Goal: Task Accomplishment & Management: Use online tool/utility

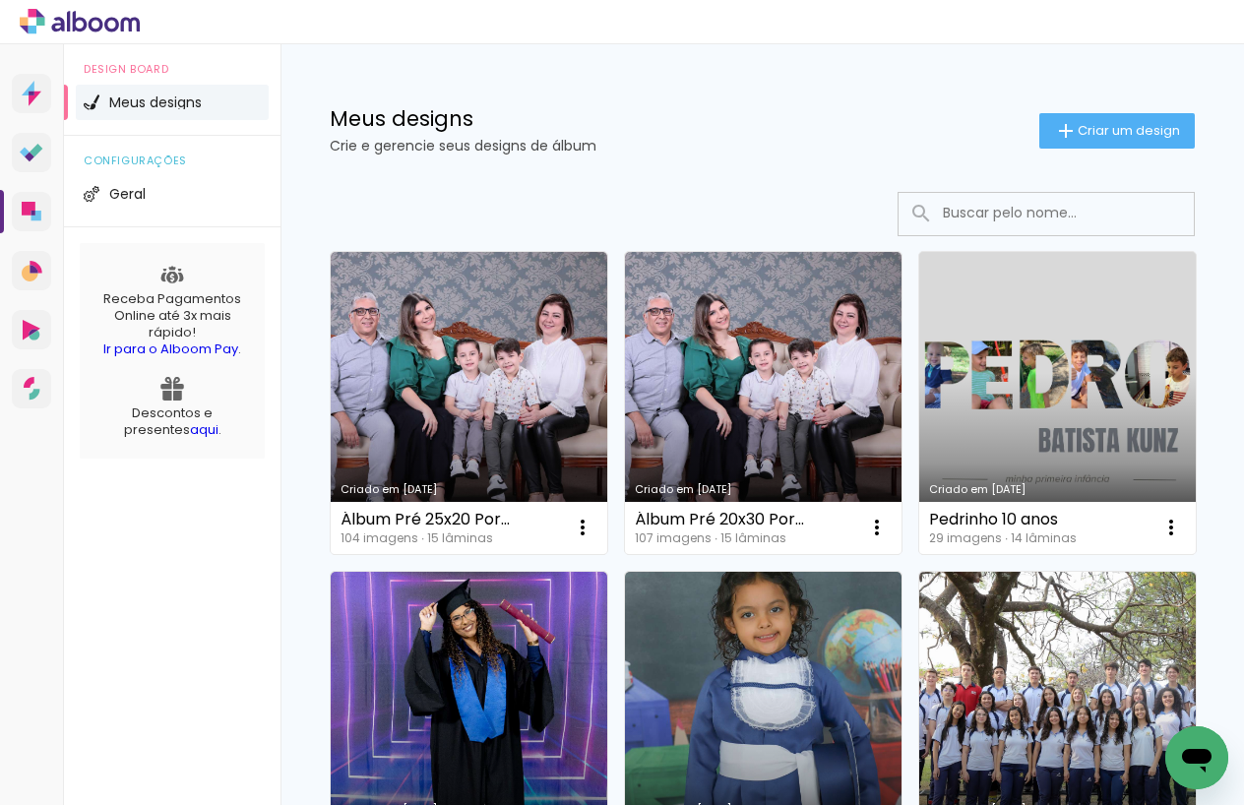
drag, startPoint x: 436, startPoint y: 396, endPoint x: 533, endPoint y: 385, distance: 98.0
click at [436, 396] on link "Criado em [DATE]" at bounding box center [469, 403] width 277 height 302
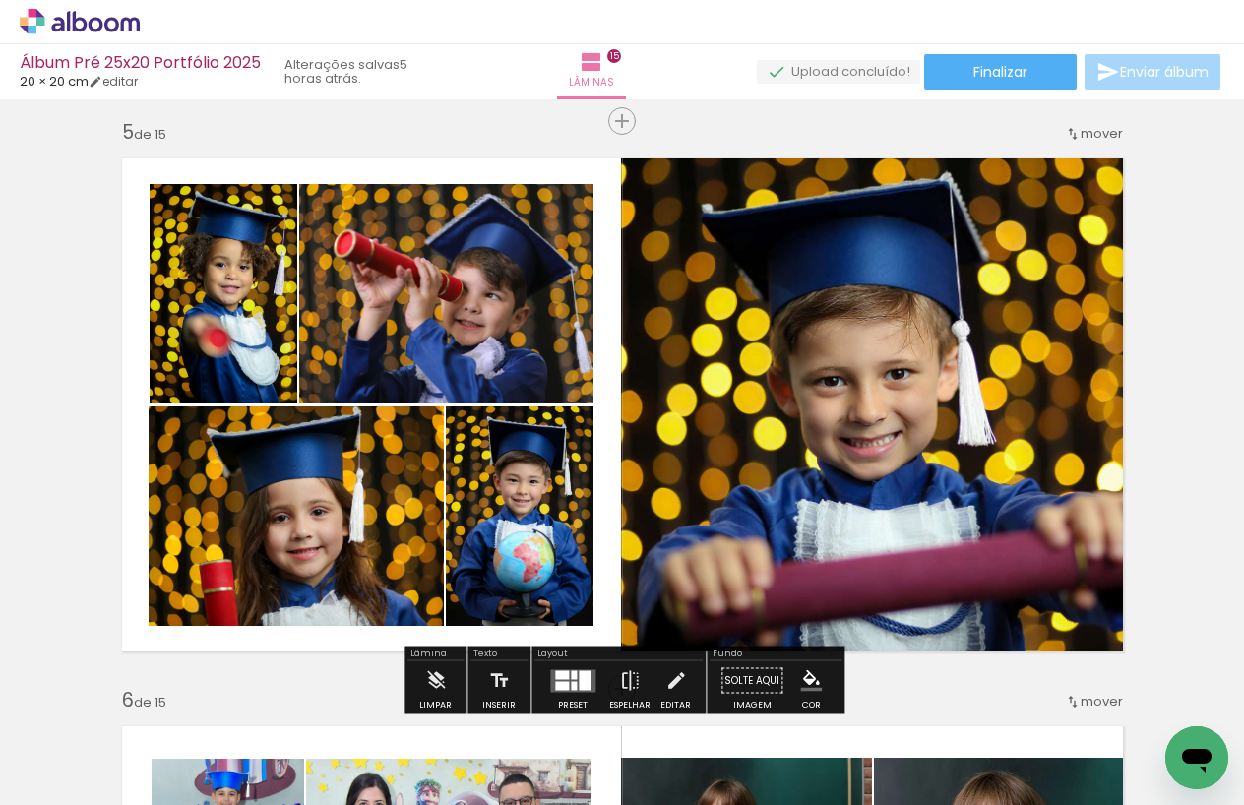
scroll to position [2347, 0]
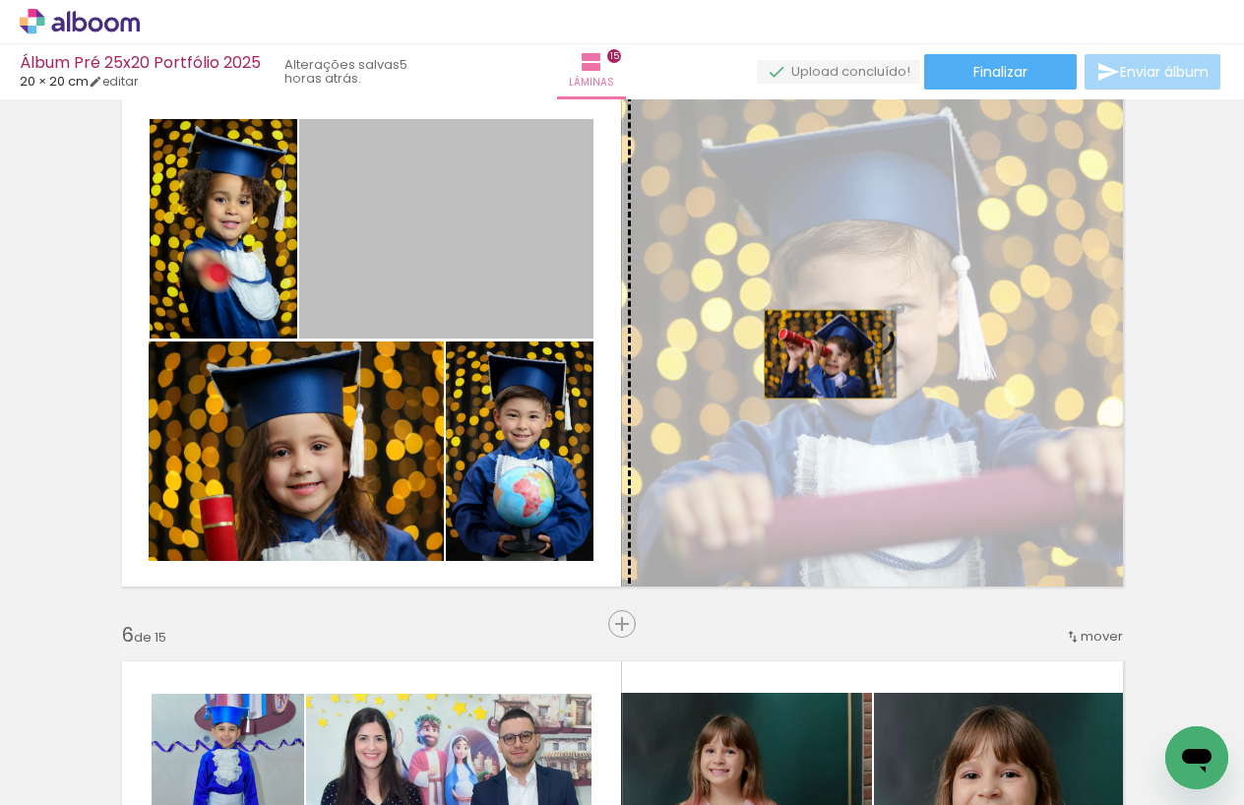
drag, startPoint x: 515, startPoint y: 267, endPoint x: 824, endPoint y: 354, distance: 321.2
click at [0, 0] on slot at bounding box center [0, 0] width 0 height 0
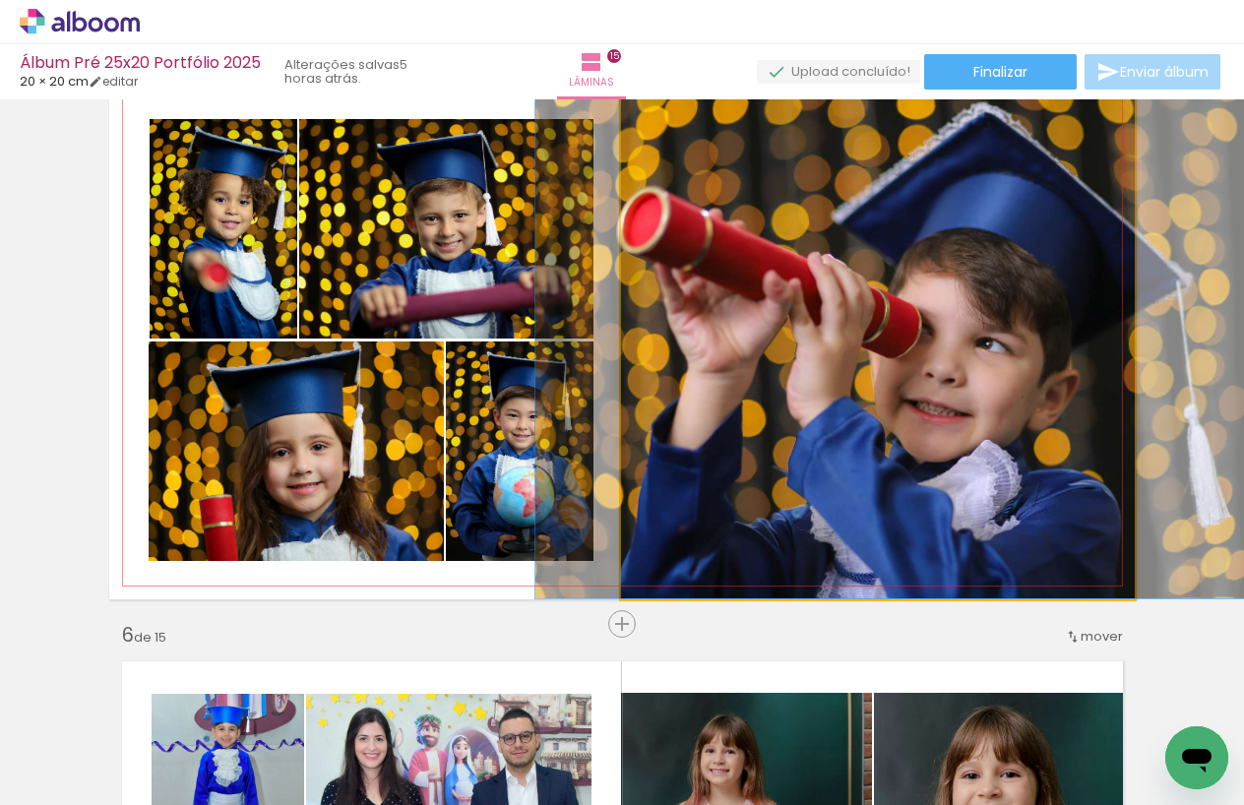
drag, startPoint x: 879, startPoint y: 346, endPoint x: 920, endPoint y: 342, distance: 41.5
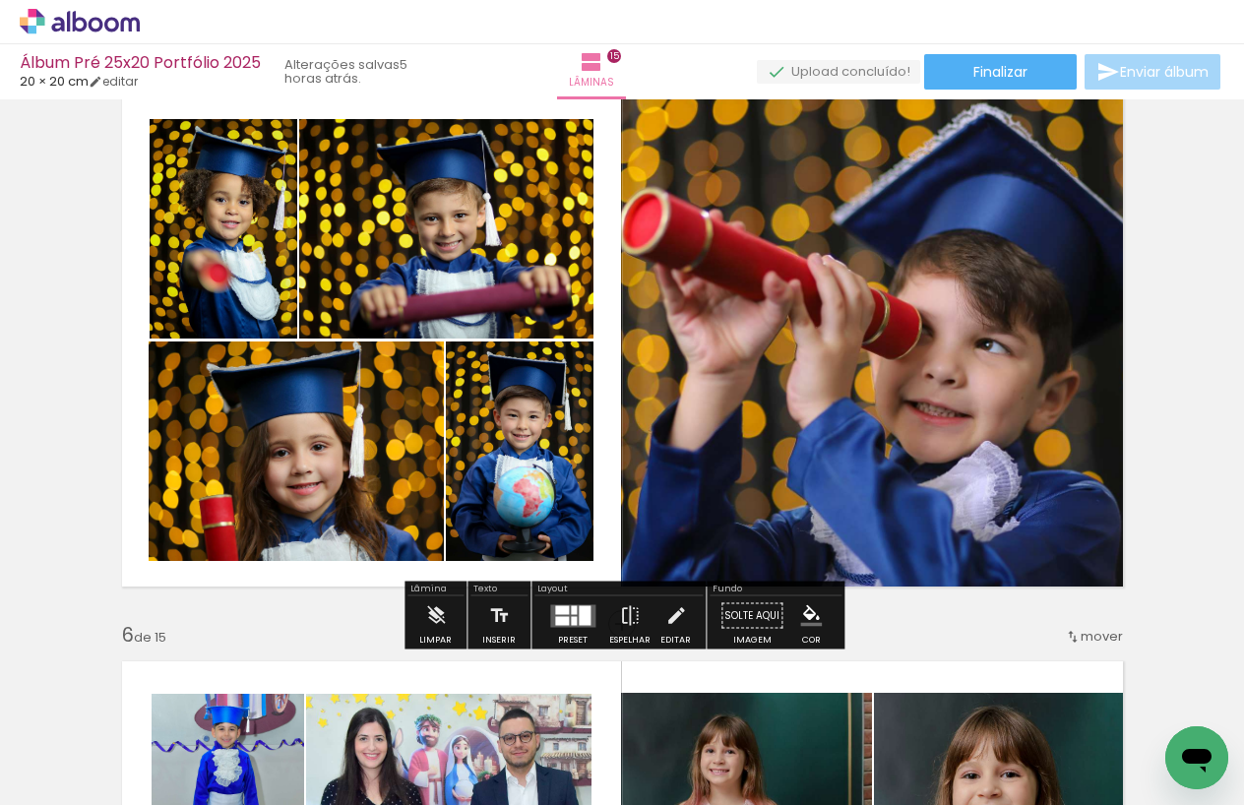
click at [609, 501] on quentale-layouter at bounding box center [622, 340] width 1026 height 519
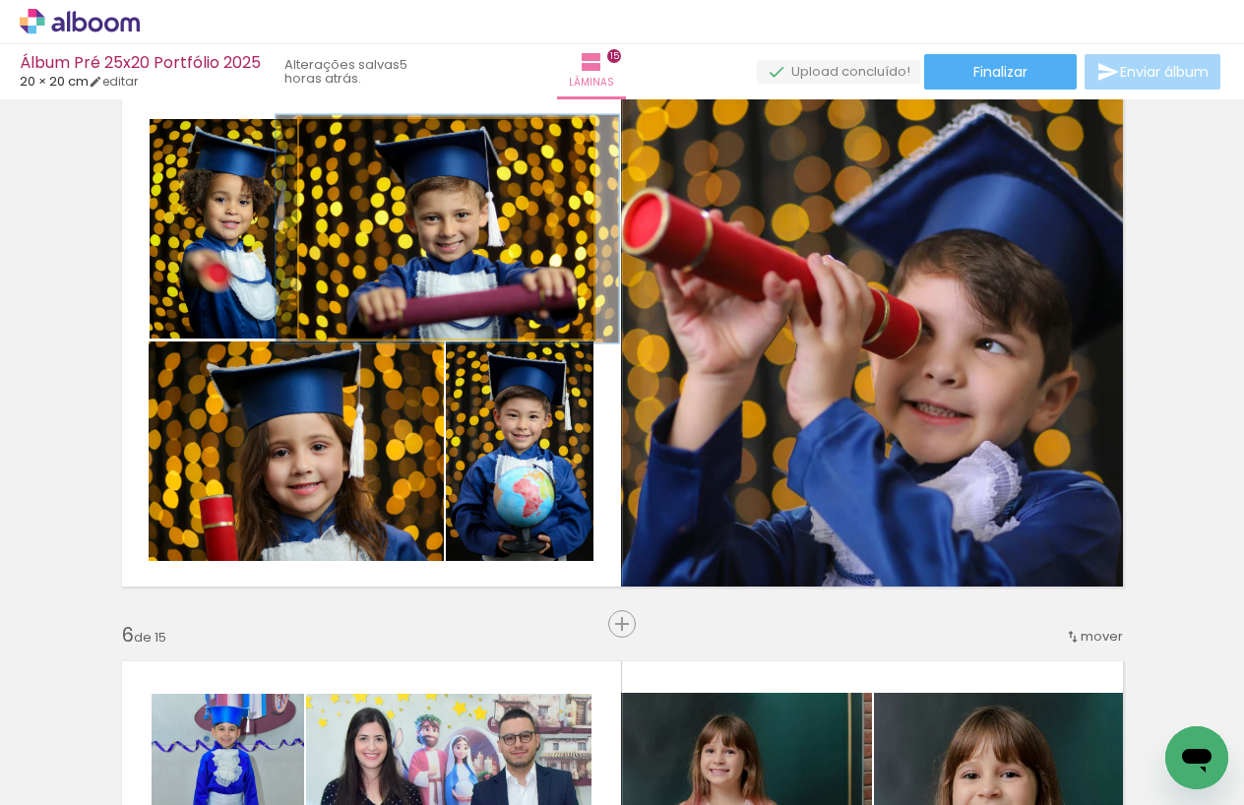
type paper-slider "104"
click at [354, 138] on div at bounding box center [349, 140] width 18 height 18
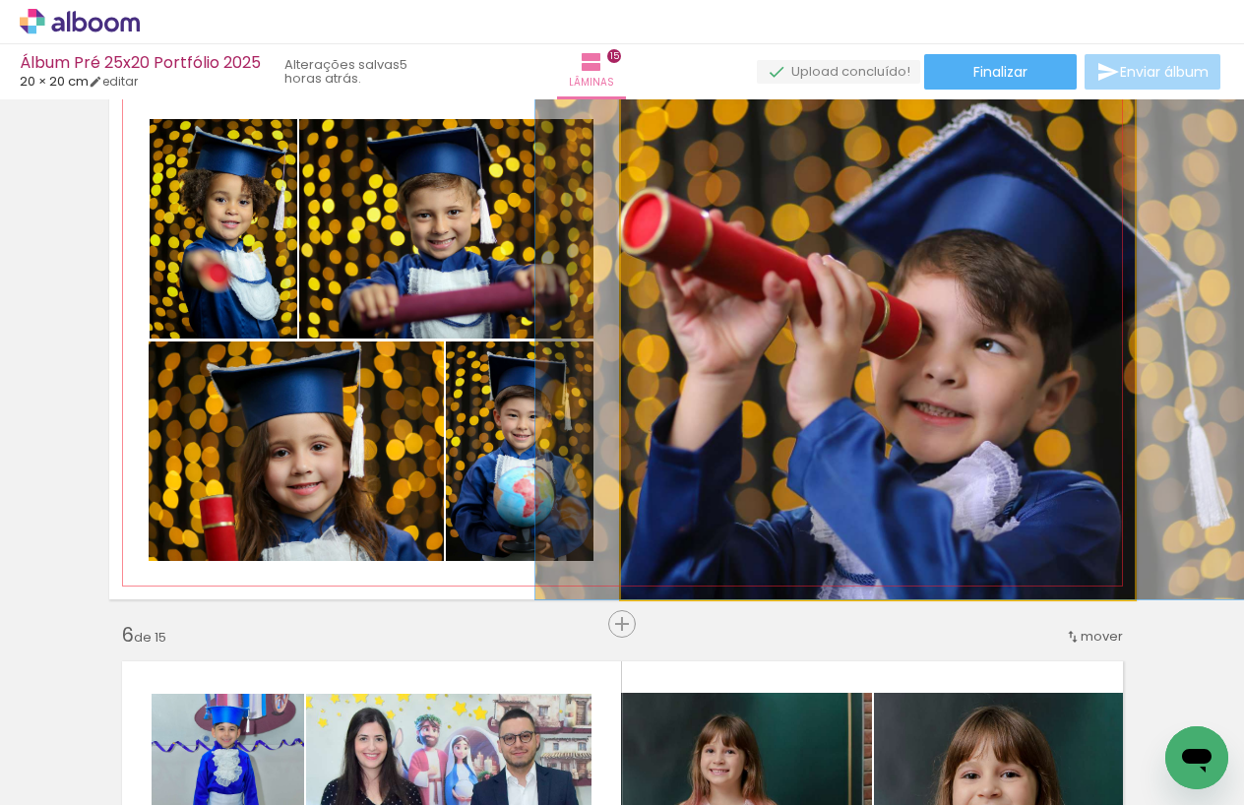
click at [751, 280] on quentale-photo at bounding box center [878, 340] width 514 height 519
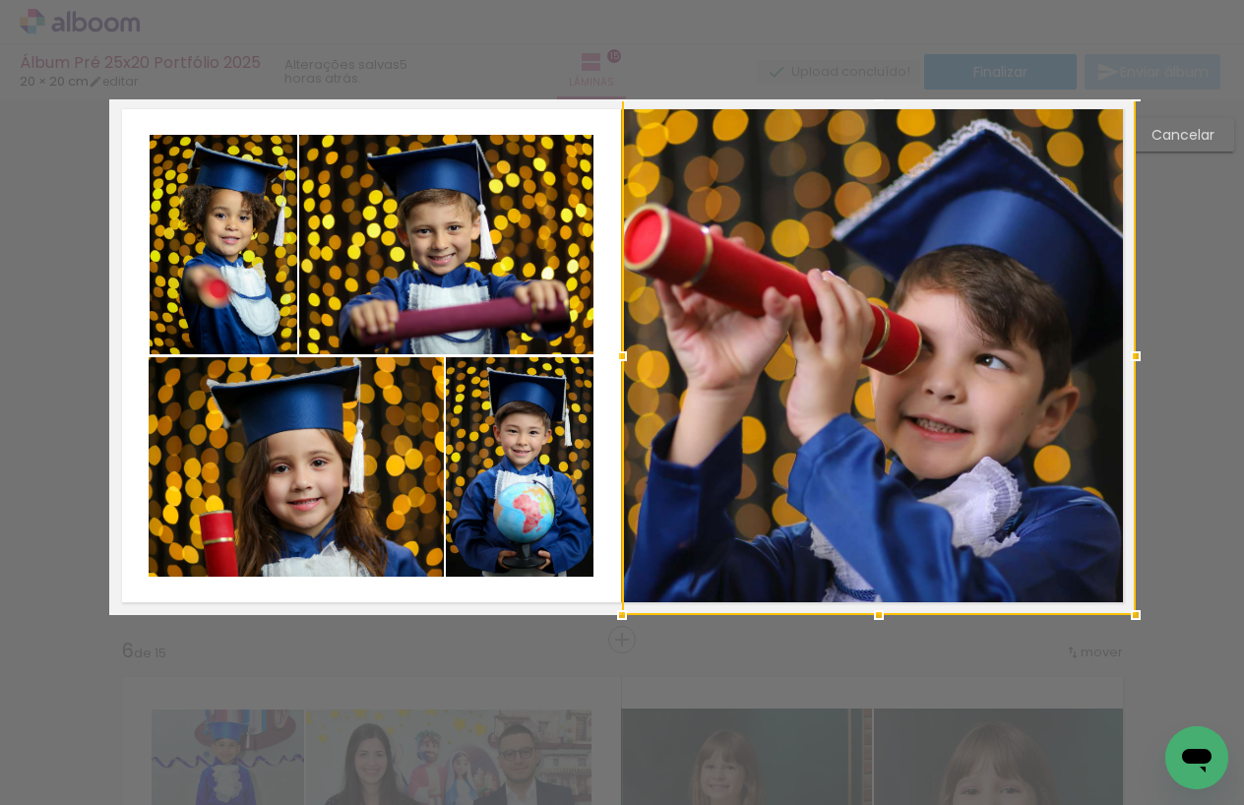
scroll to position [2297, 0]
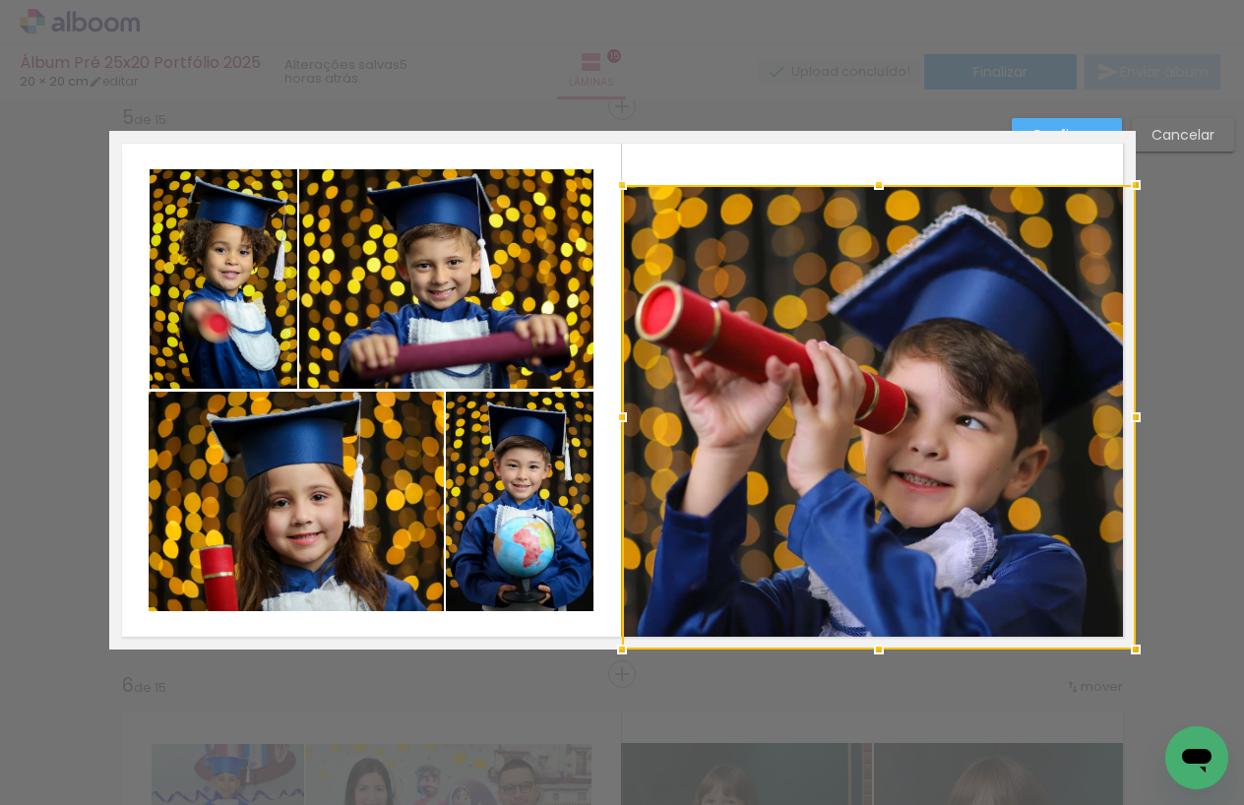
drag, startPoint x: 879, startPoint y: 127, endPoint x: 860, endPoint y: 197, distance: 72.3
click at [860, 197] on div at bounding box center [878, 184] width 39 height 39
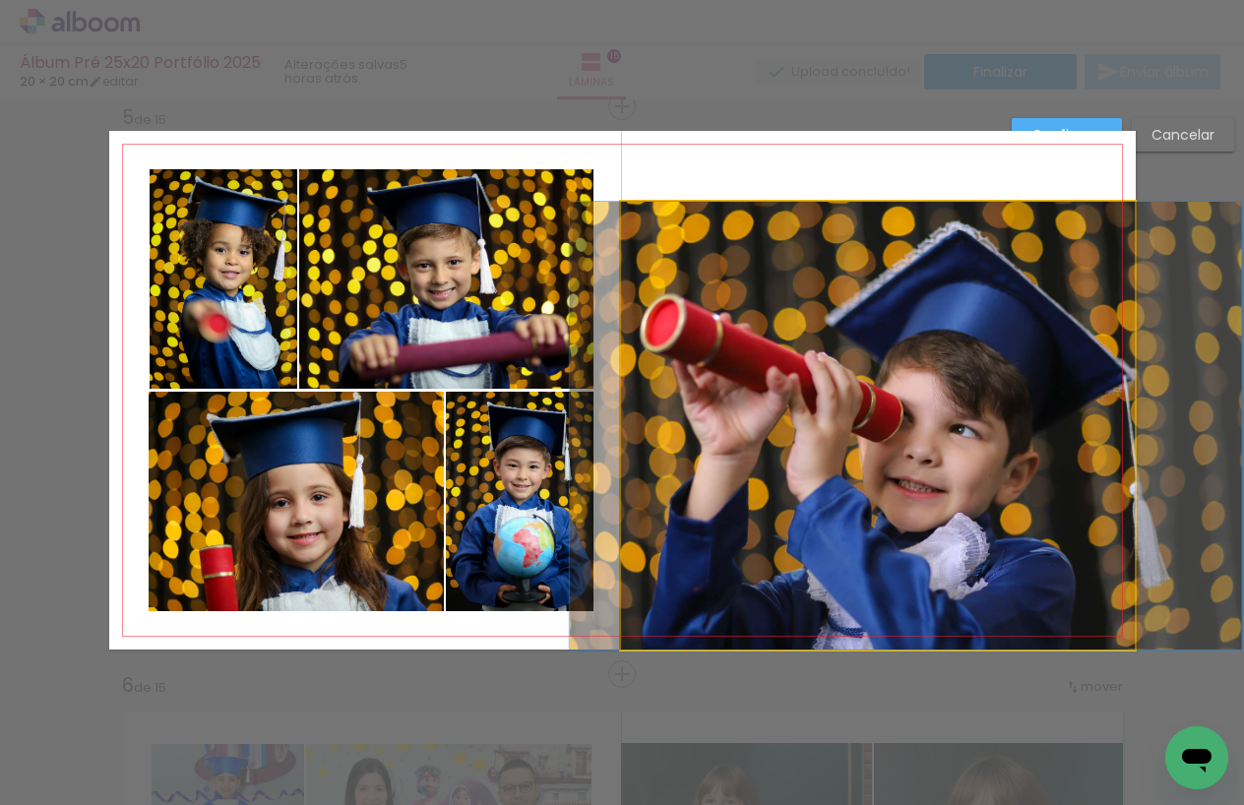
drag, startPoint x: 789, startPoint y: 272, endPoint x: 769, endPoint y: 276, distance: 21.0
click at [789, 272] on quentale-photo at bounding box center [878, 426] width 514 height 448
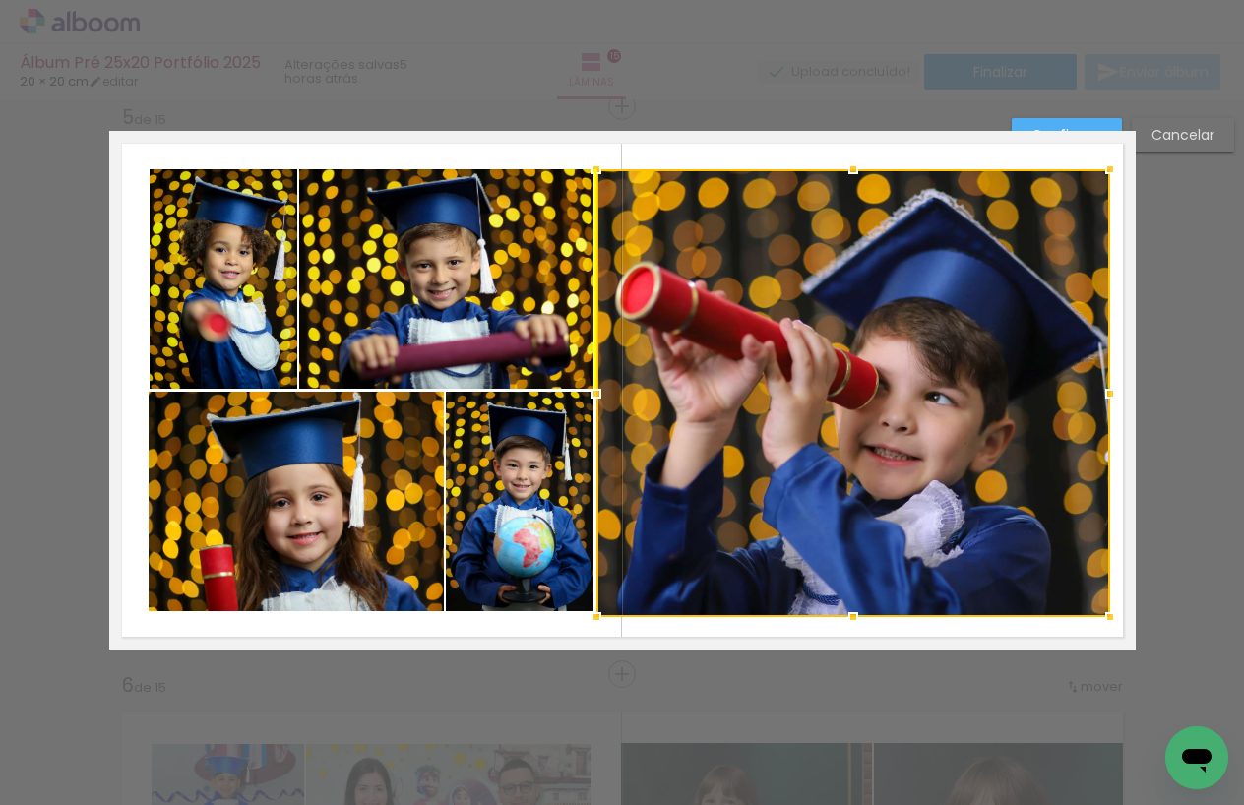
drag, startPoint x: 705, startPoint y: 280, endPoint x: 684, endPoint y: 249, distance: 37.7
click at [684, 249] on div at bounding box center [853, 393] width 514 height 448
click at [706, 154] on quentale-layouter at bounding box center [622, 390] width 1026 height 519
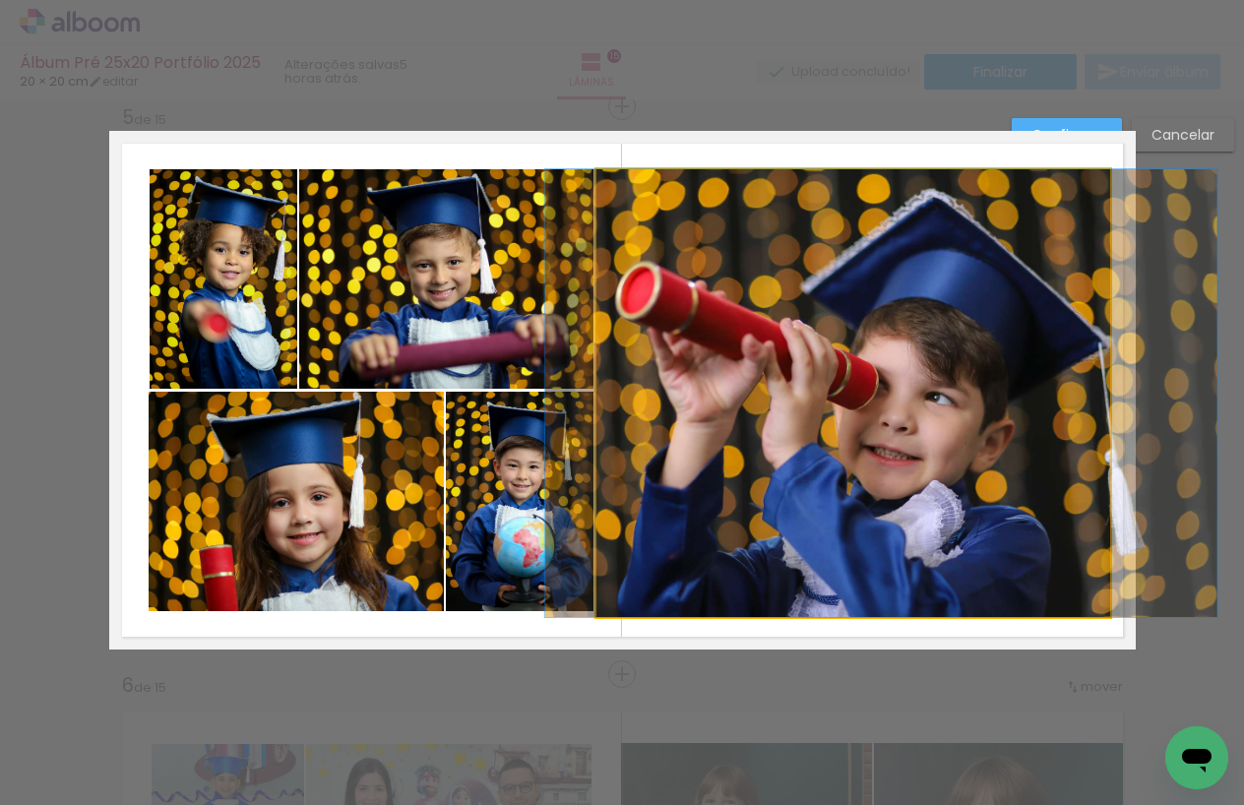
click at [736, 600] on quentale-photo at bounding box center [853, 393] width 514 height 448
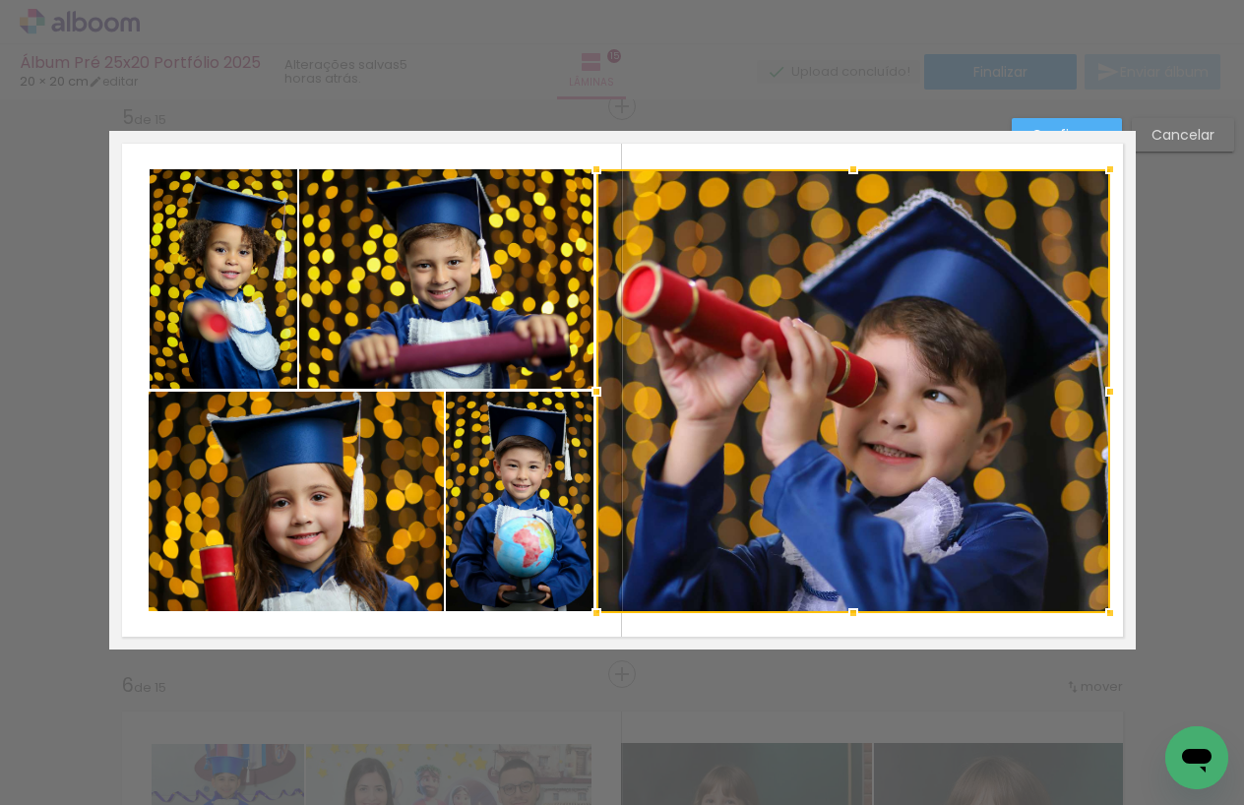
click at [857, 613] on div at bounding box center [853, 612] width 39 height 39
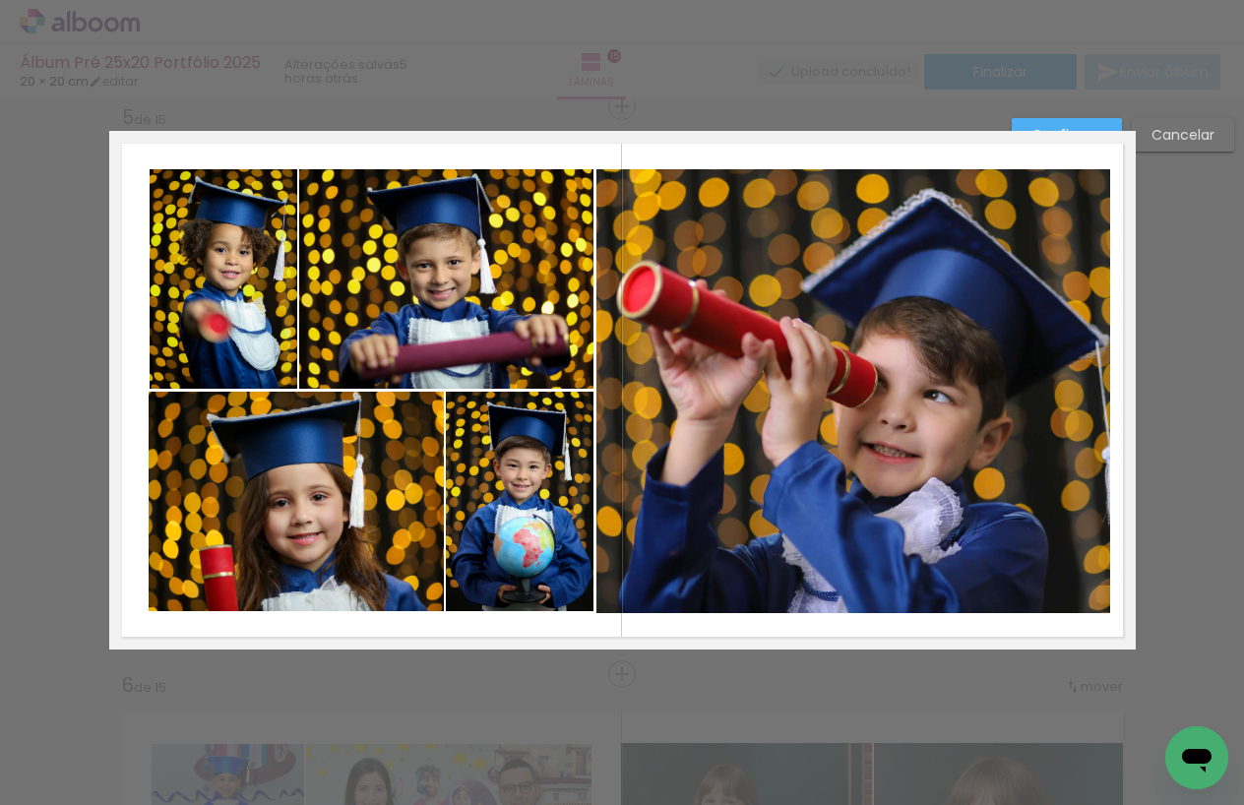
click at [732, 625] on quentale-layouter at bounding box center [622, 390] width 1026 height 519
click at [779, 589] on quentale-photo at bounding box center [853, 391] width 514 height 444
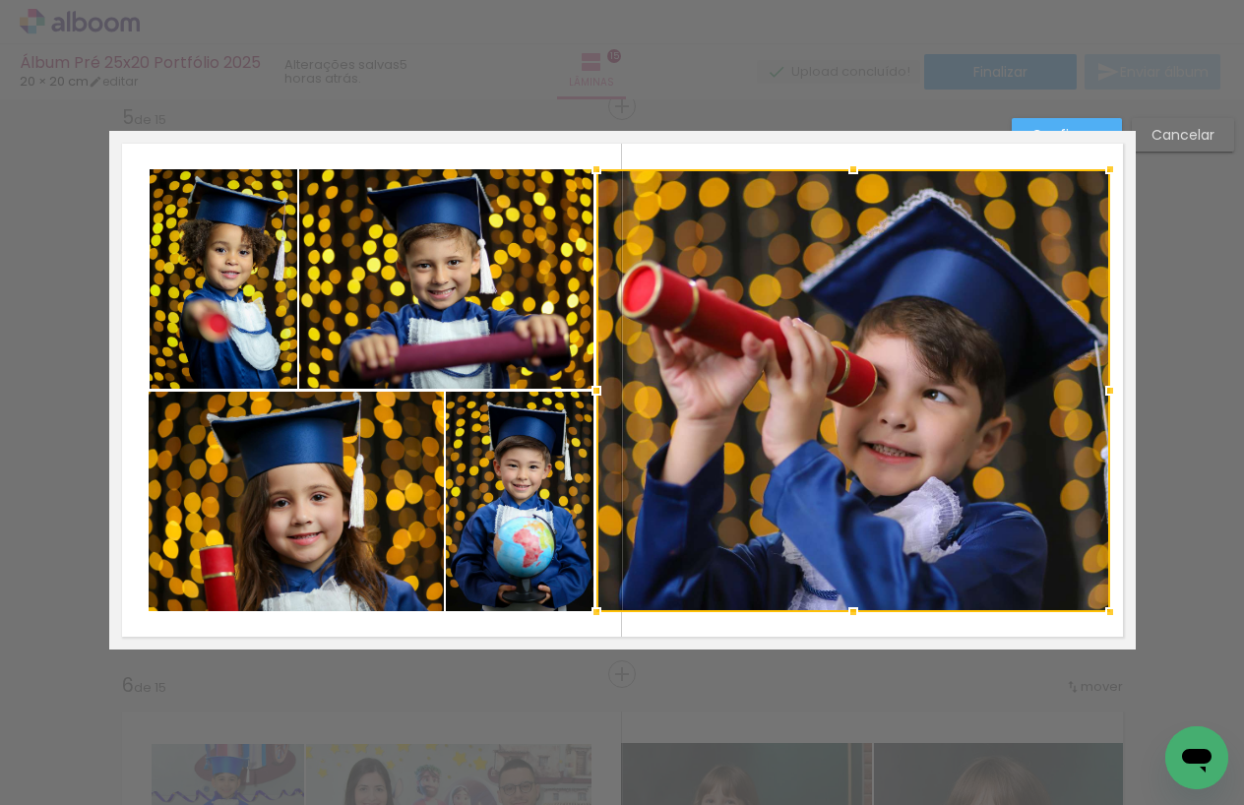
click at [855, 611] on div at bounding box center [853, 611] width 39 height 39
click at [780, 636] on quentale-layouter at bounding box center [622, 390] width 1026 height 519
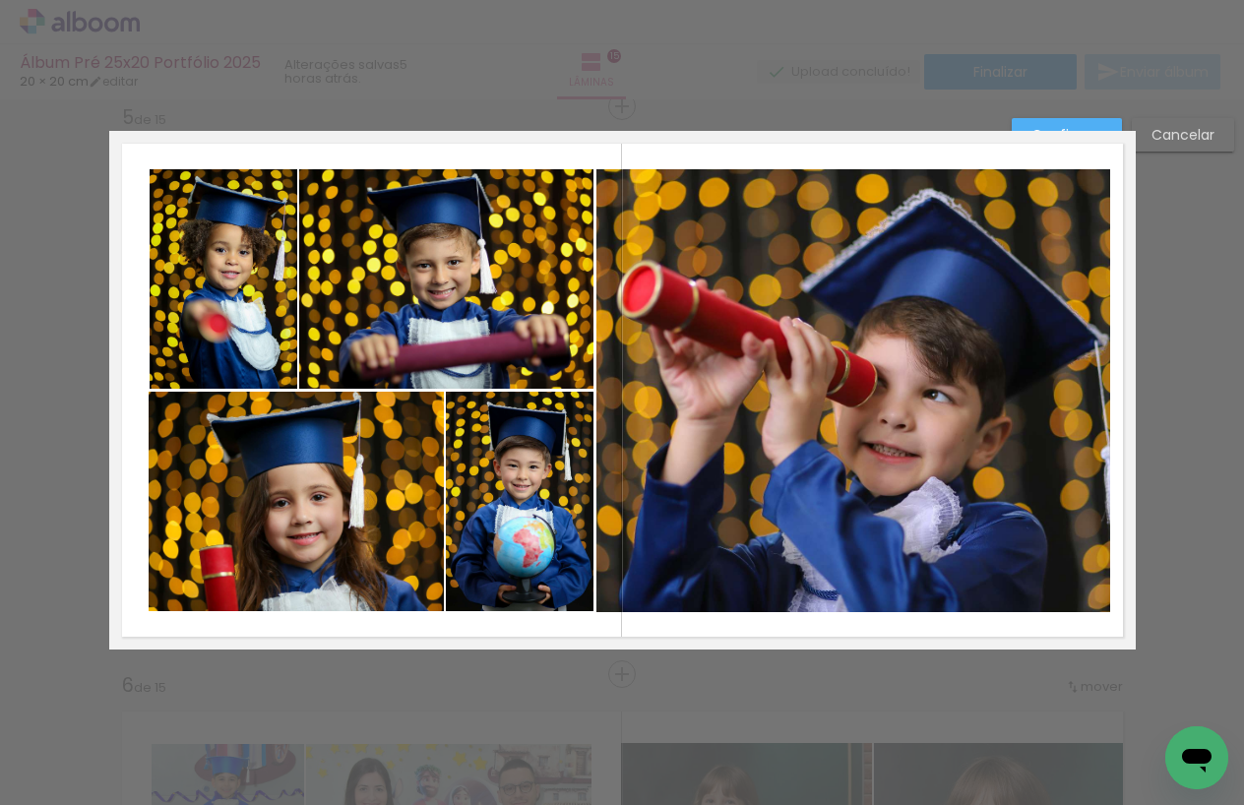
click at [805, 610] on quentale-photo at bounding box center [853, 390] width 514 height 443
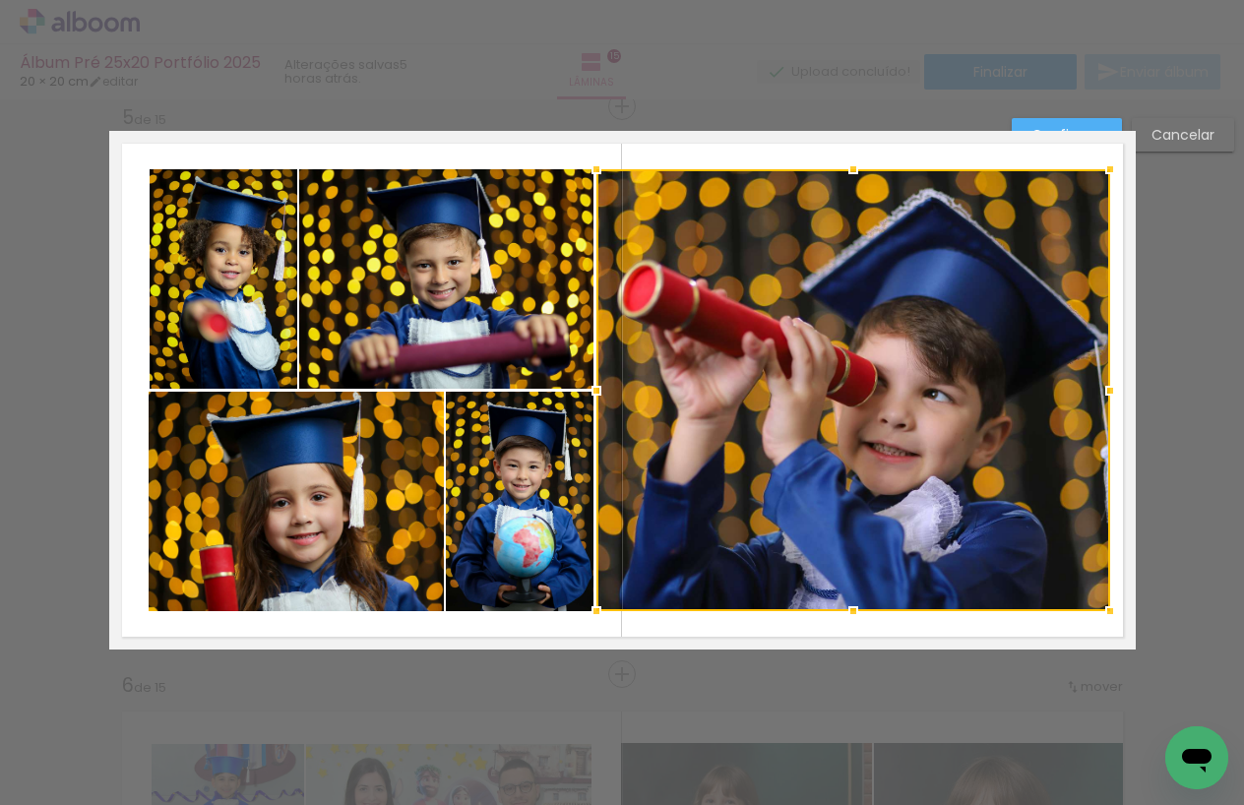
click at [852, 609] on div at bounding box center [853, 610] width 39 height 39
click at [799, 627] on quentale-layouter at bounding box center [622, 390] width 1026 height 519
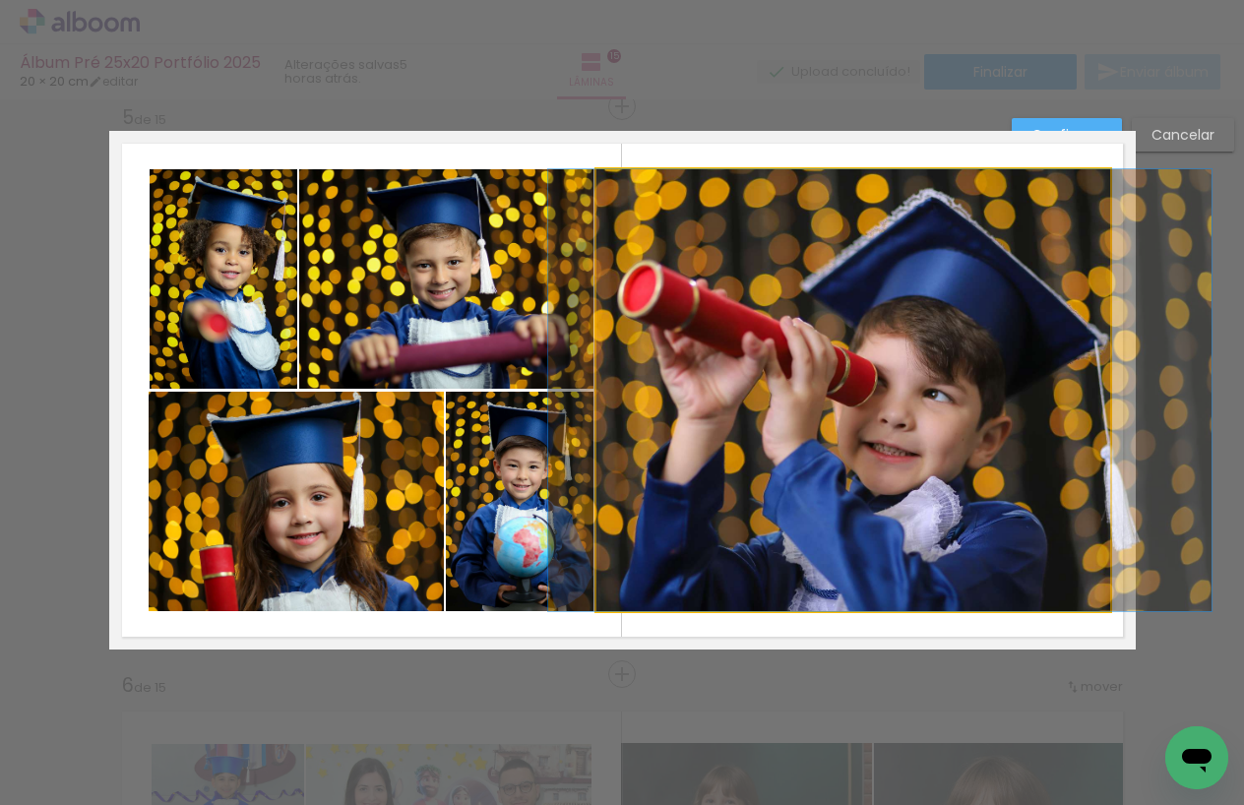
click at [752, 540] on quentale-photo at bounding box center [853, 390] width 514 height 442
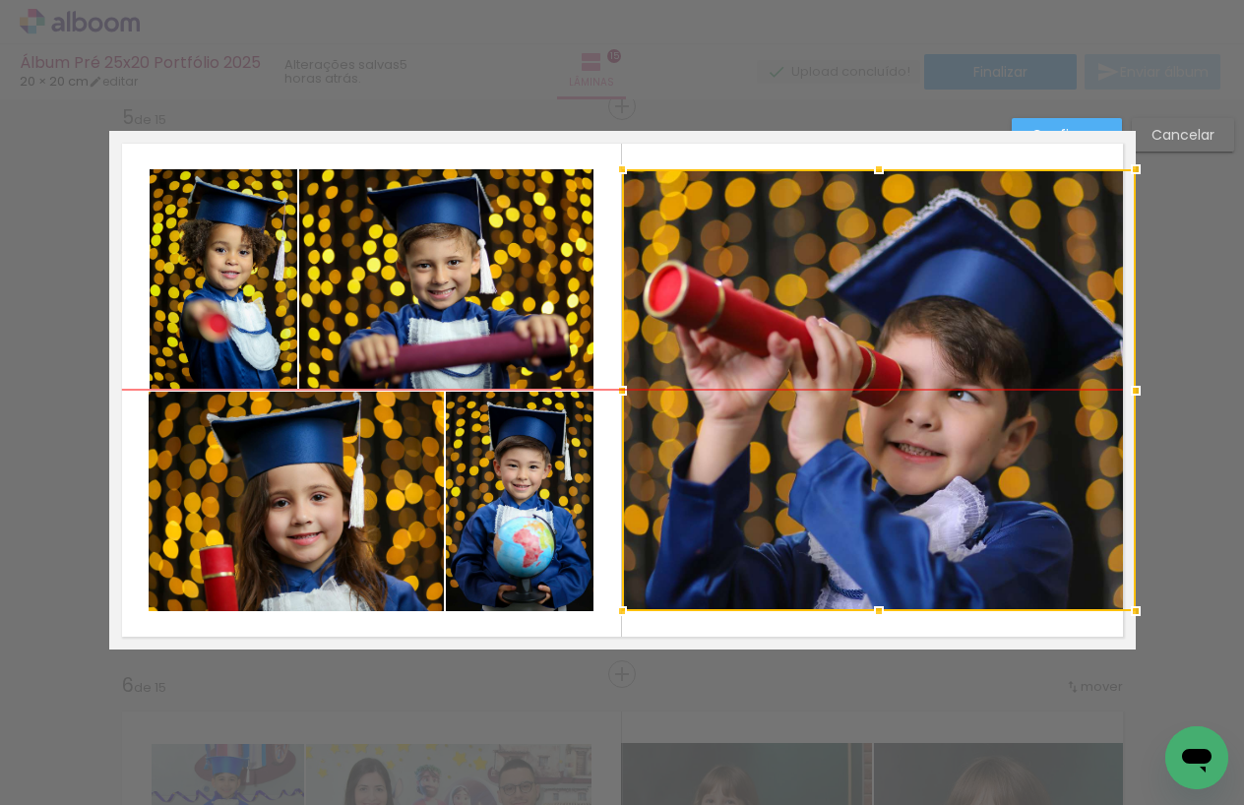
drag, startPoint x: 740, startPoint y: 438, endPoint x: 788, endPoint y: 438, distance: 48.2
click at [788, 438] on div at bounding box center [879, 390] width 514 height 442
click at [611, 421] on quentale-layouter at bounding box center [622, 390] width 1026 height 519
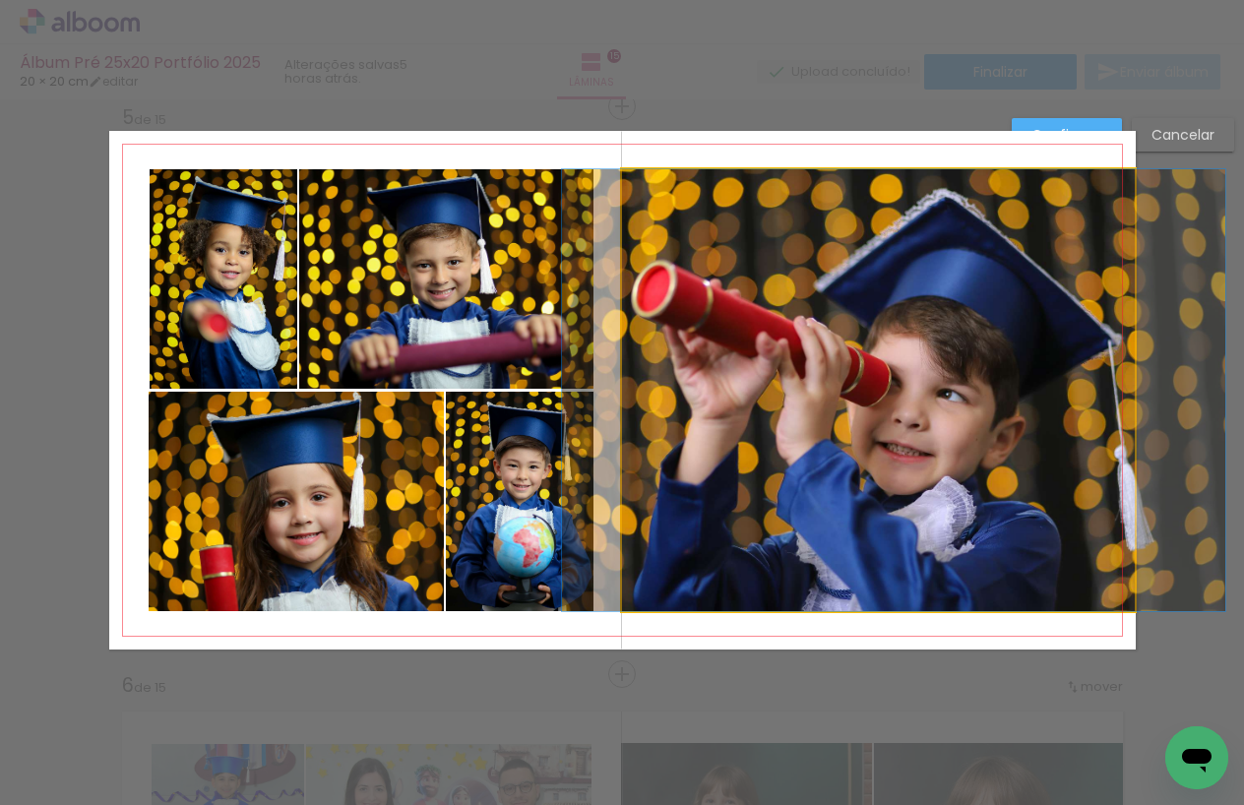
drag, startPoint x: 803, startPoint y: 395, endPoint x: 792, endPoint y: 390, distance: 11.9
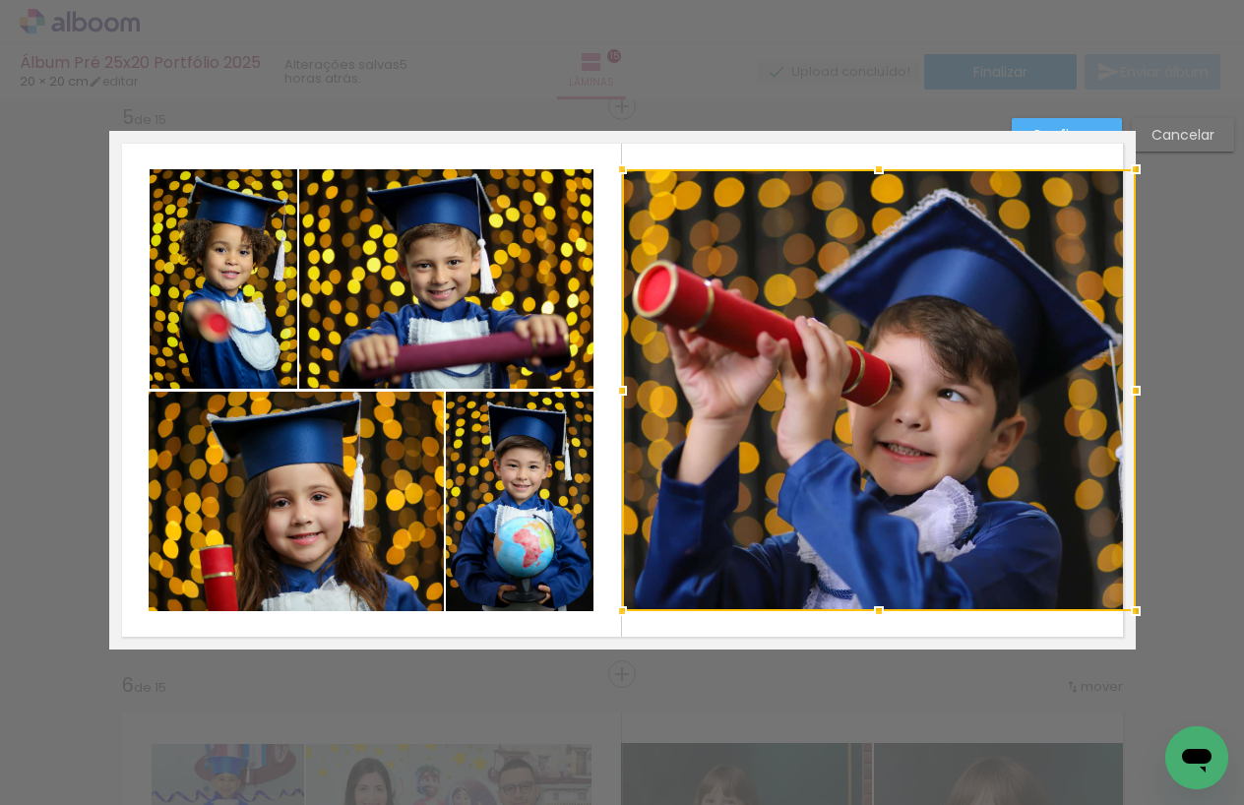
click at [947, 618] on quentale-layouter at bounding box center [622, 390] width 1026 height 519
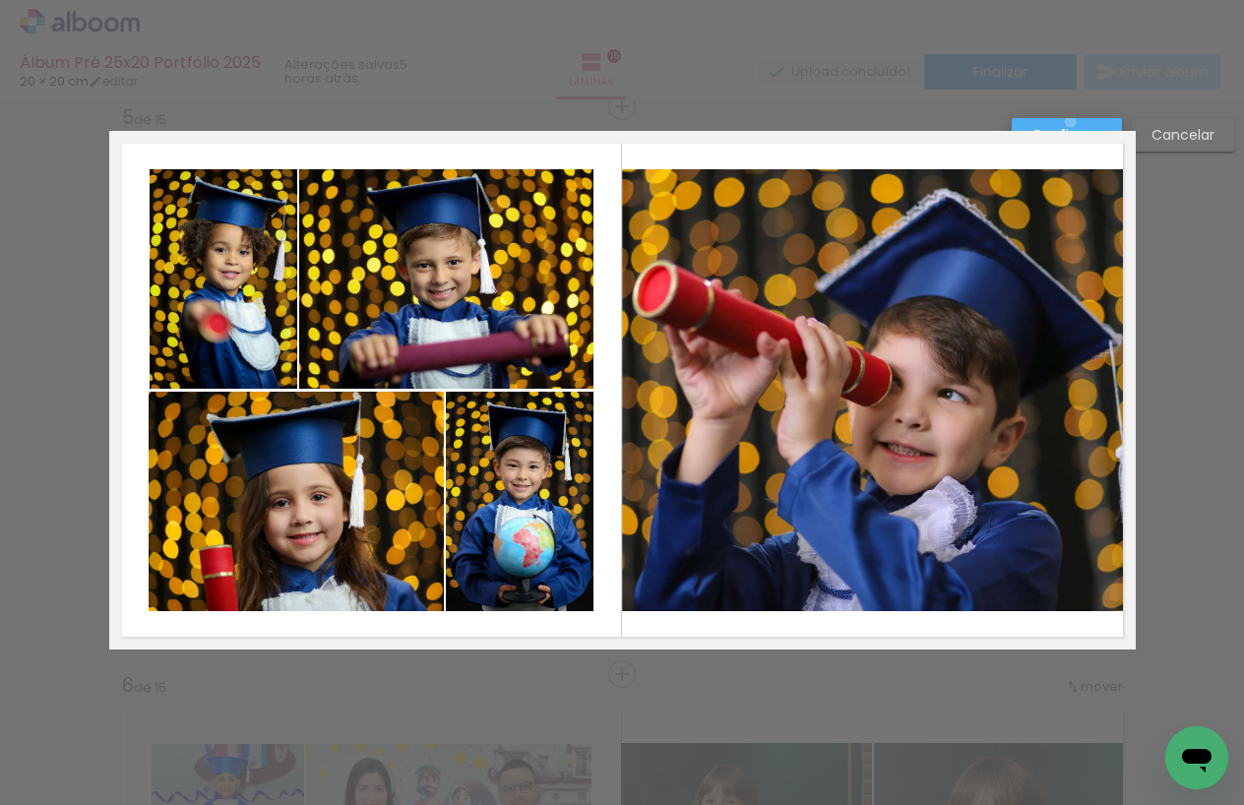
click at [1071, 122] on paper-button "Confirmar" at bounding box center [1067, 134] width 110 height 33
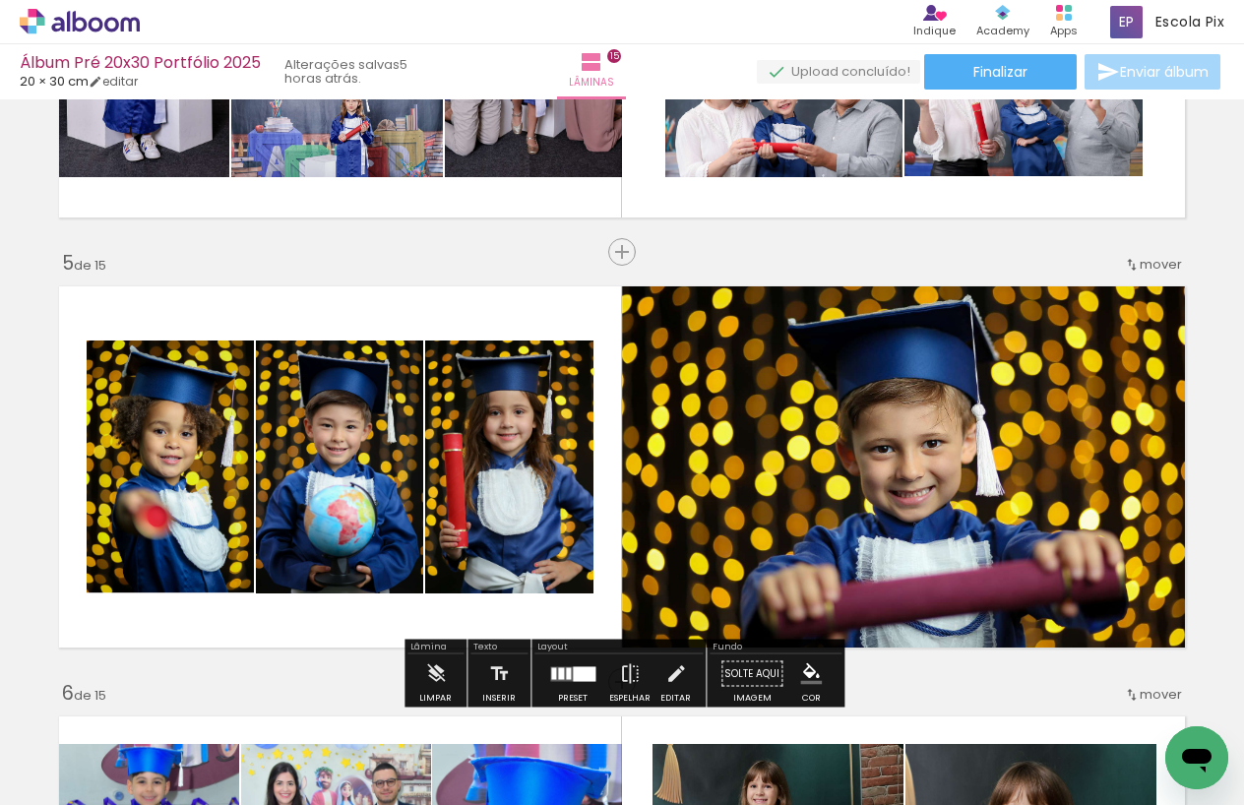
scroll to position [1679, 0]
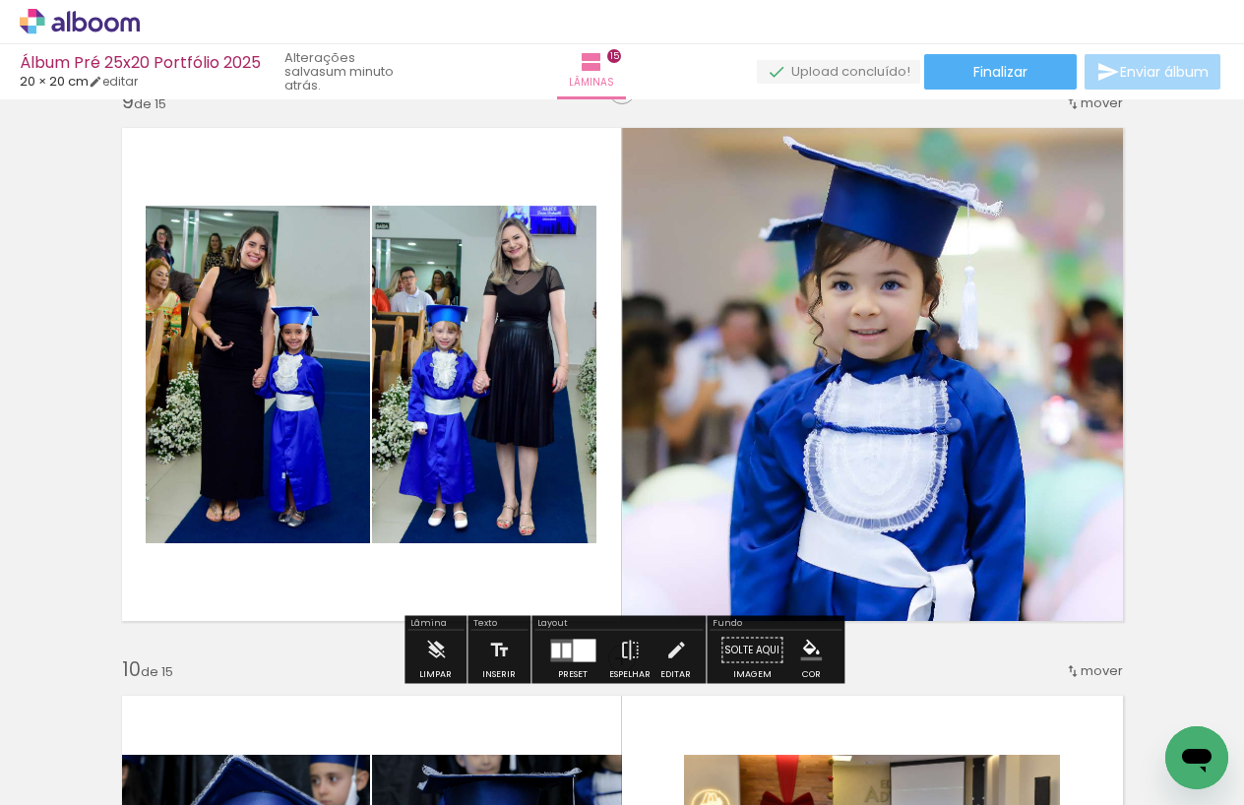
scroll to position [4593, 0]
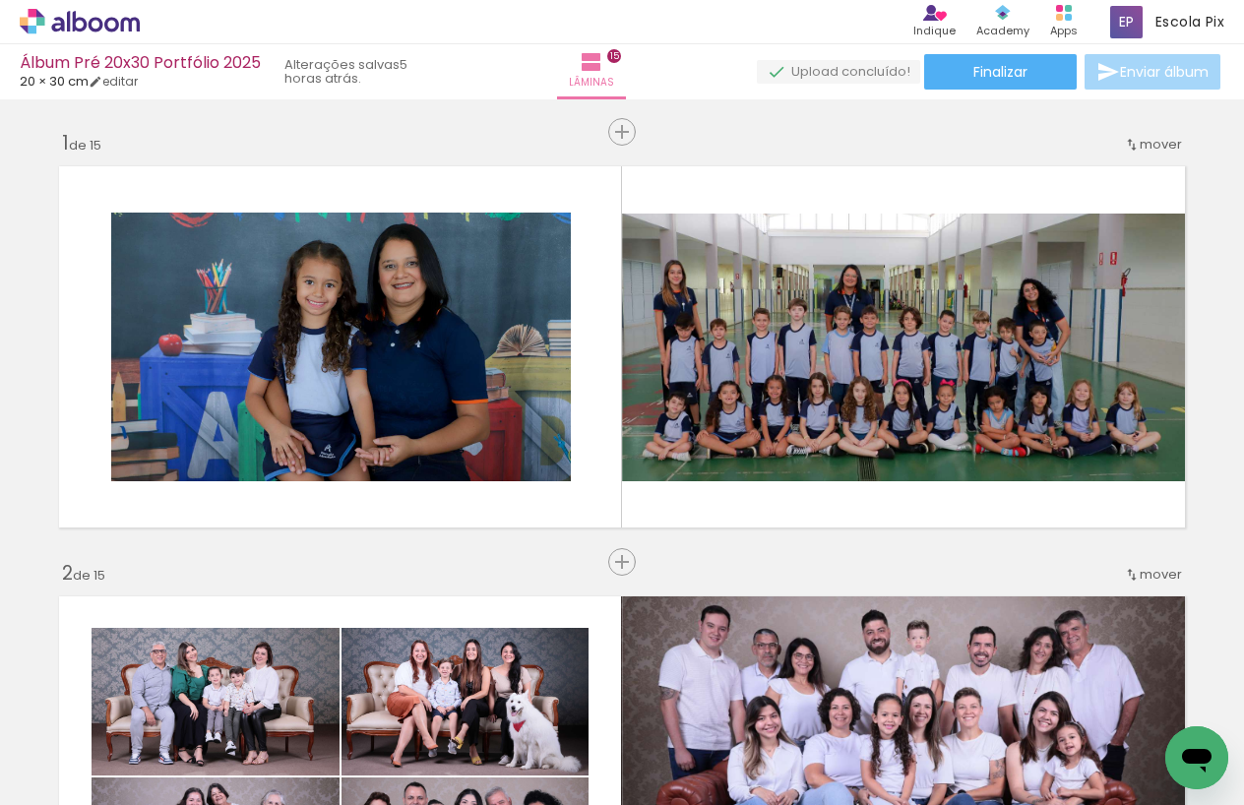
scroll to position [1679, 0]
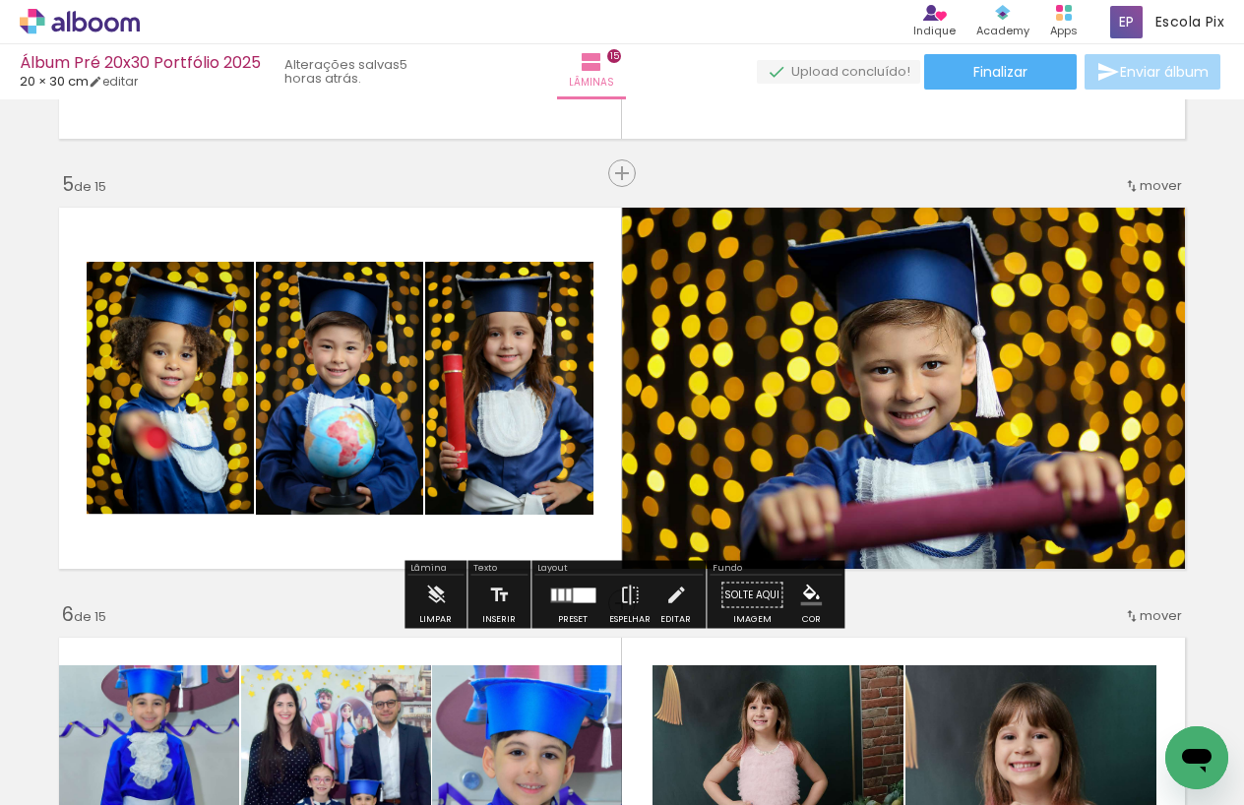
click at [894, 438] on quentale-photo at bounding box center [908, 388] width 573 height 381
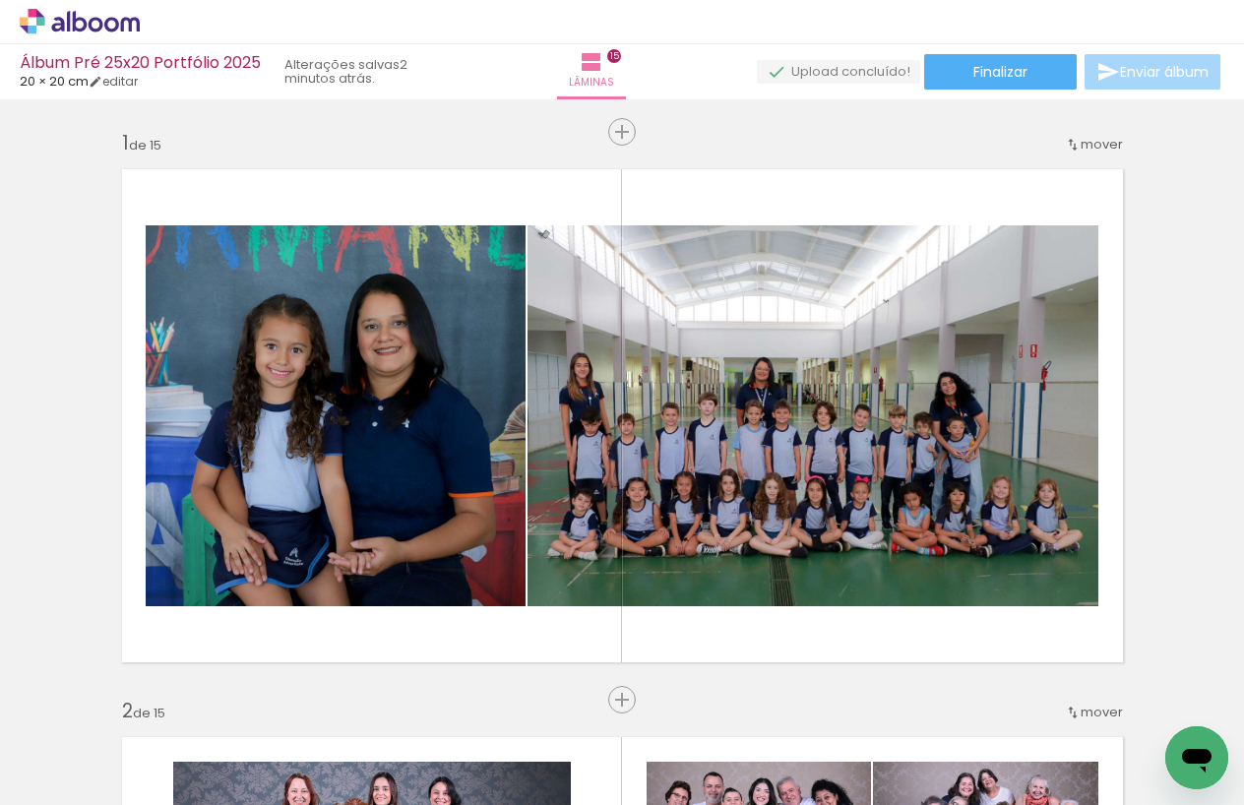
scroll to position [4593, 0]
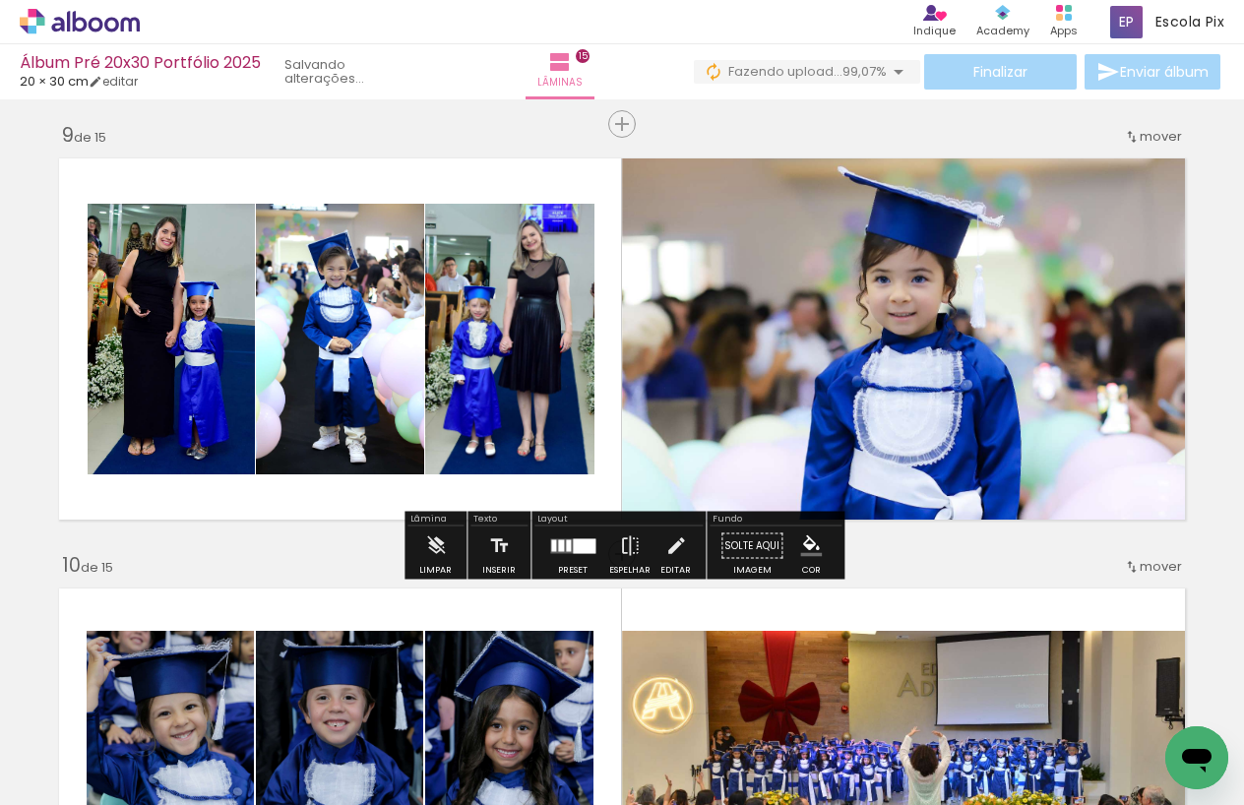
scroll to position [3492, 0]
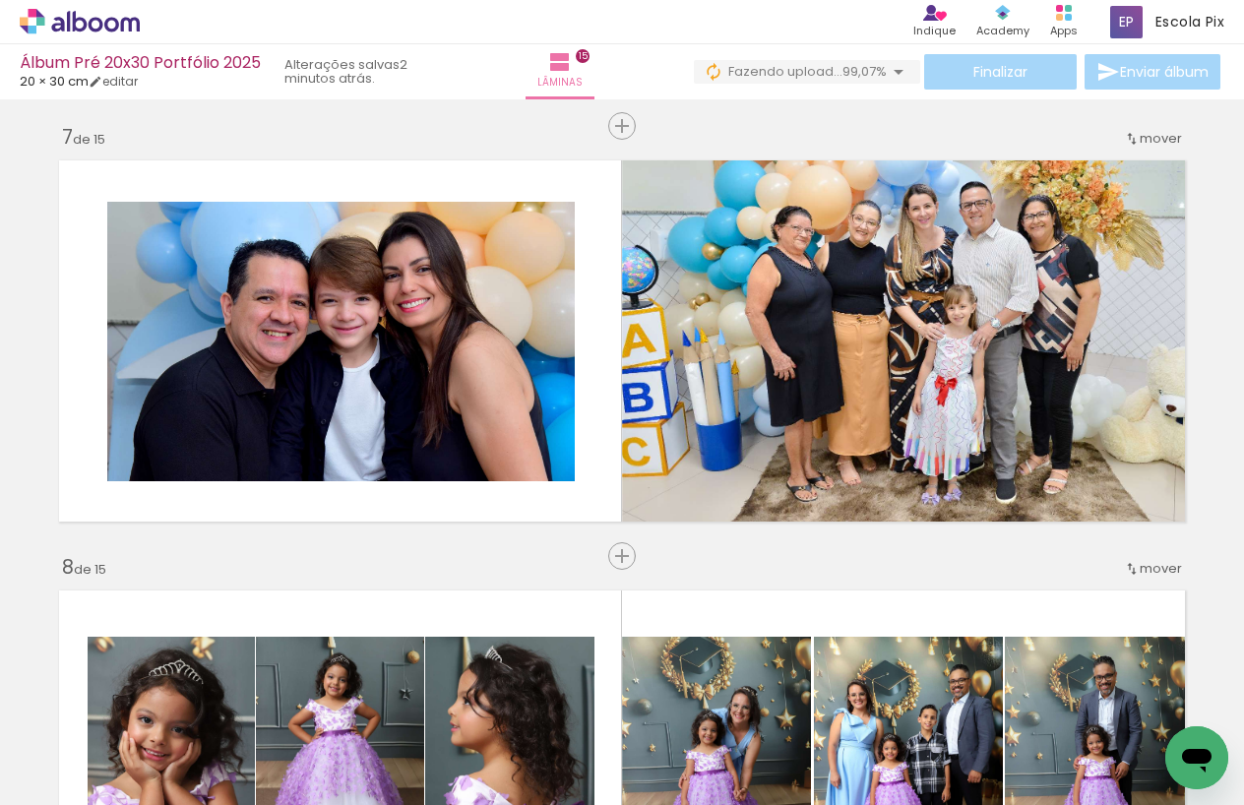
scroll to position [2562, 0]
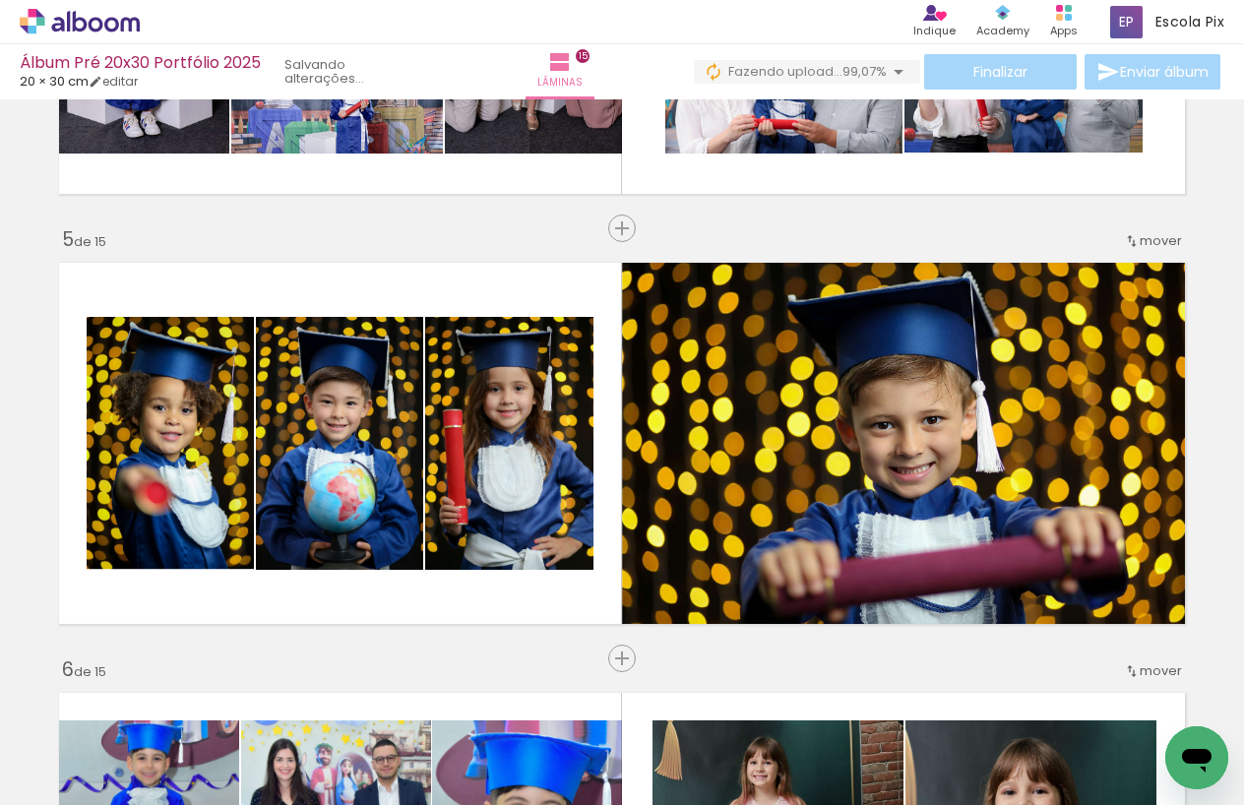
scroll to position [1585, 0]
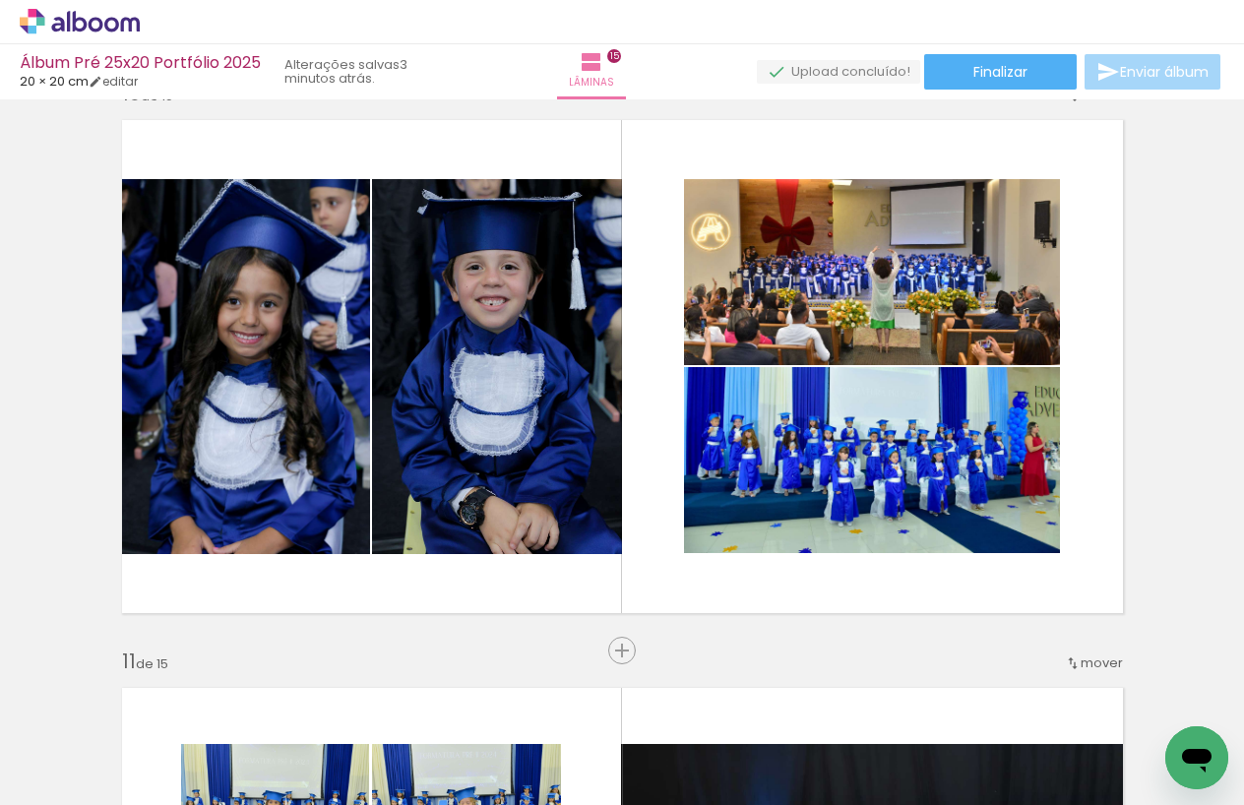
scroll to position [5135, 0]
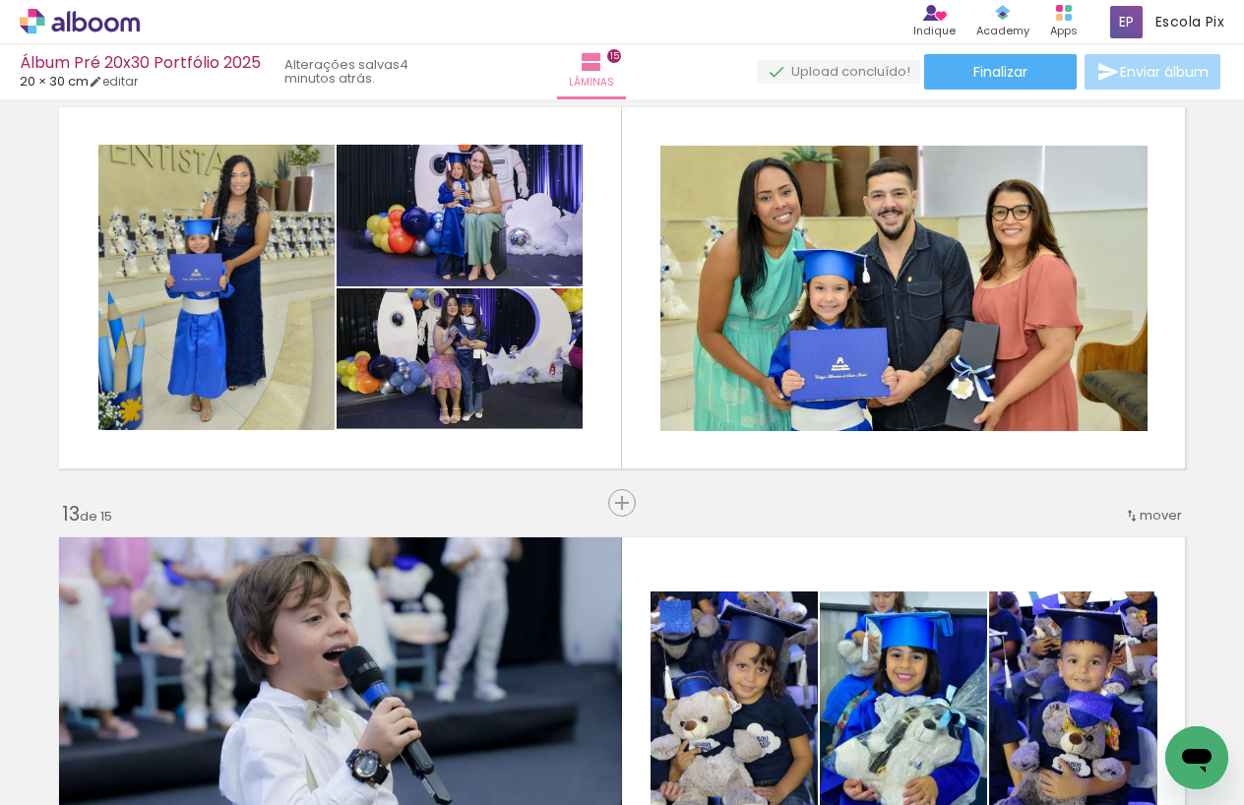
scroll to position [4669, 0]
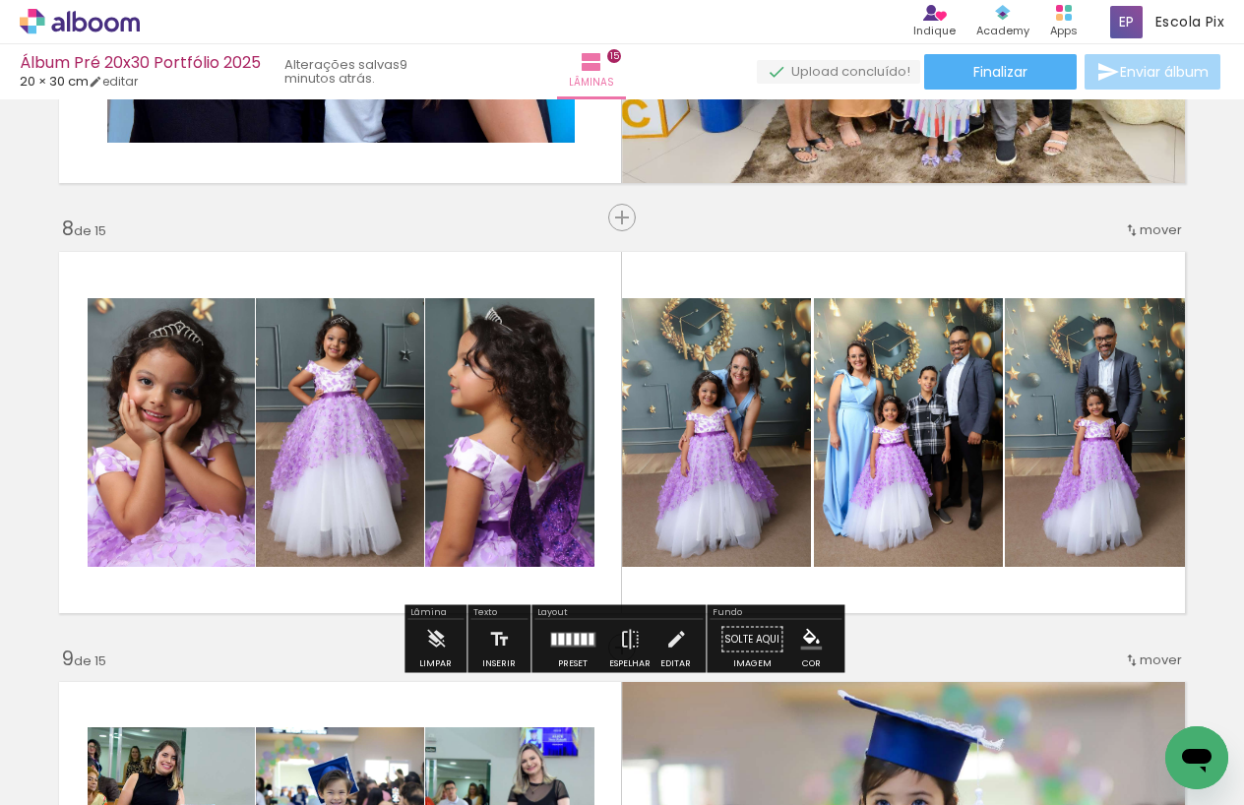
scroll to position [2675, 0]
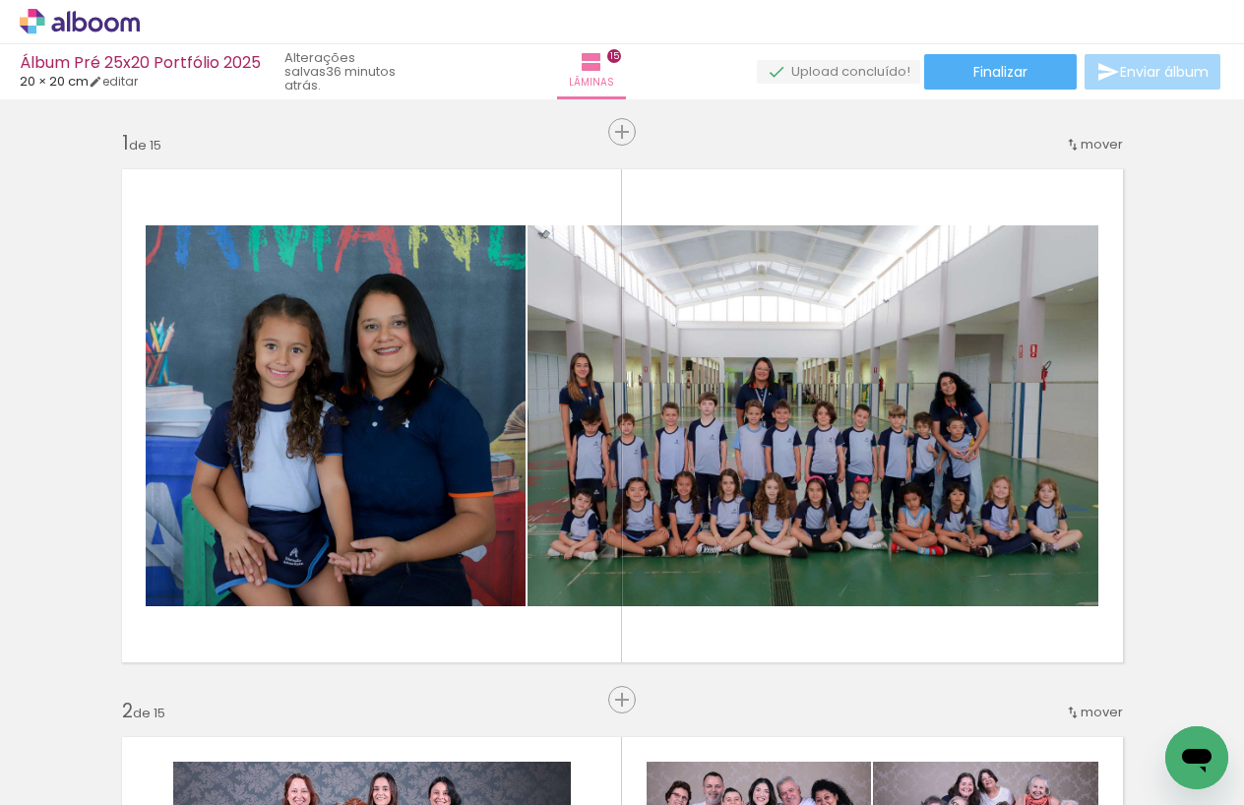
scroll to position [4543, 0]
